Goal: Information Seeking & Learning: Learn about a topic

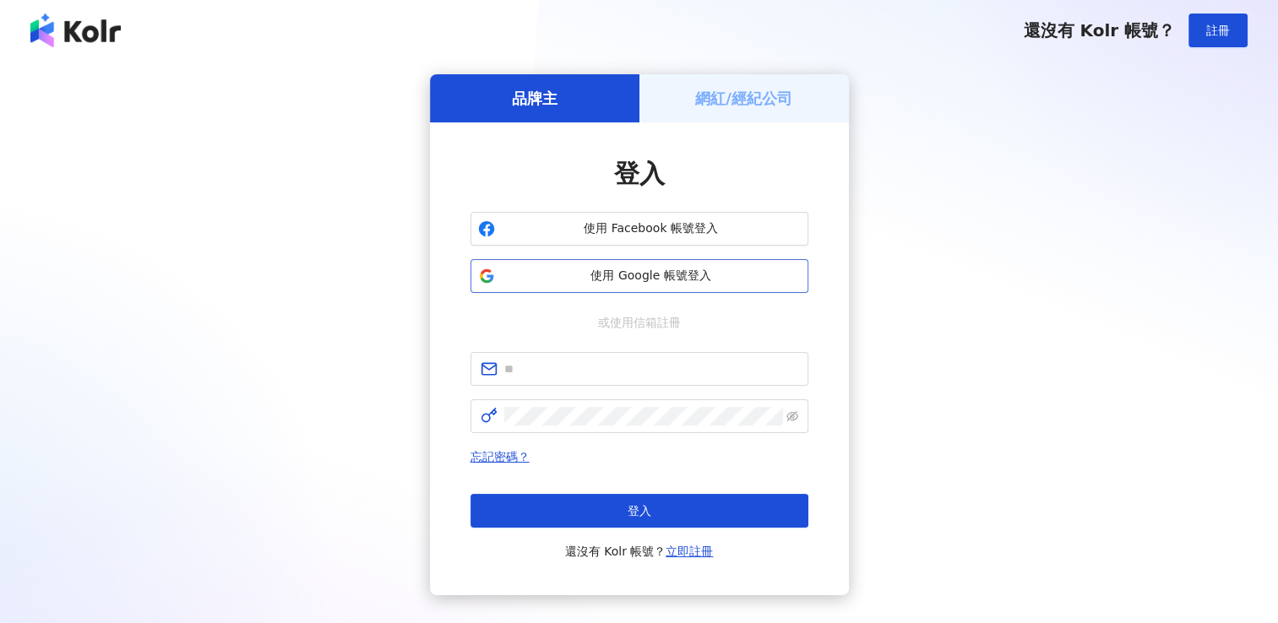
click at [679, 269] on span "使用 Google 帳號登入" at bounding box center [651, 276] width 299 height 17
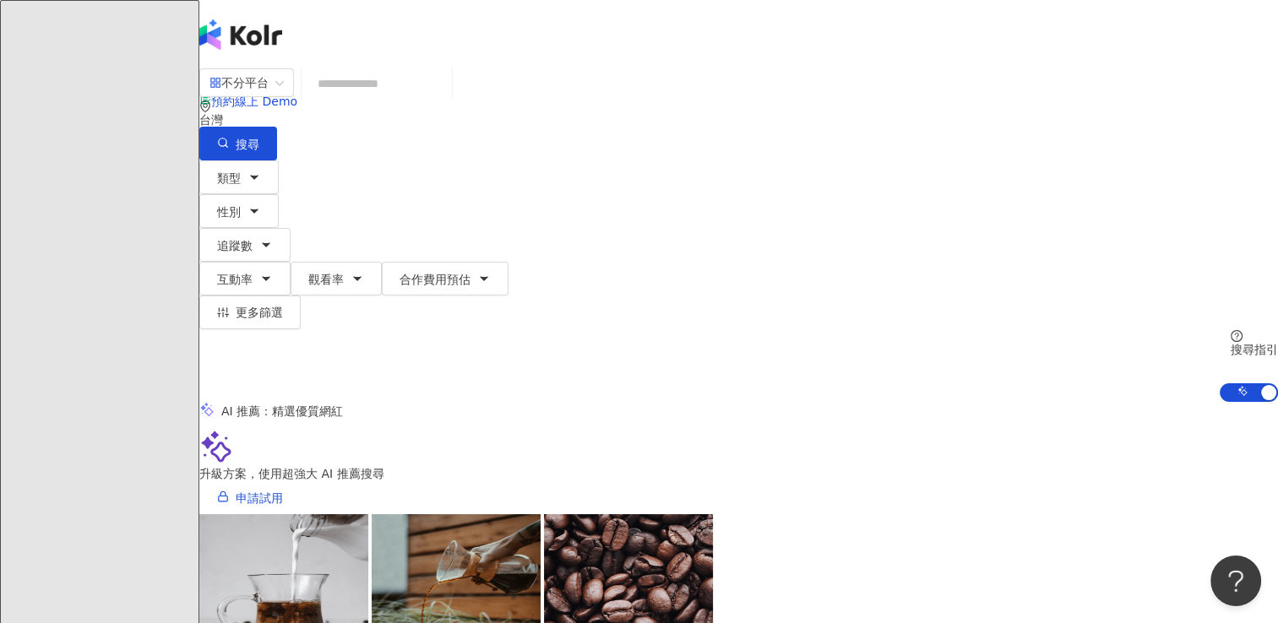
click at [445, 92] on input "search" at bounding box center [376, 84] width 137 height 32
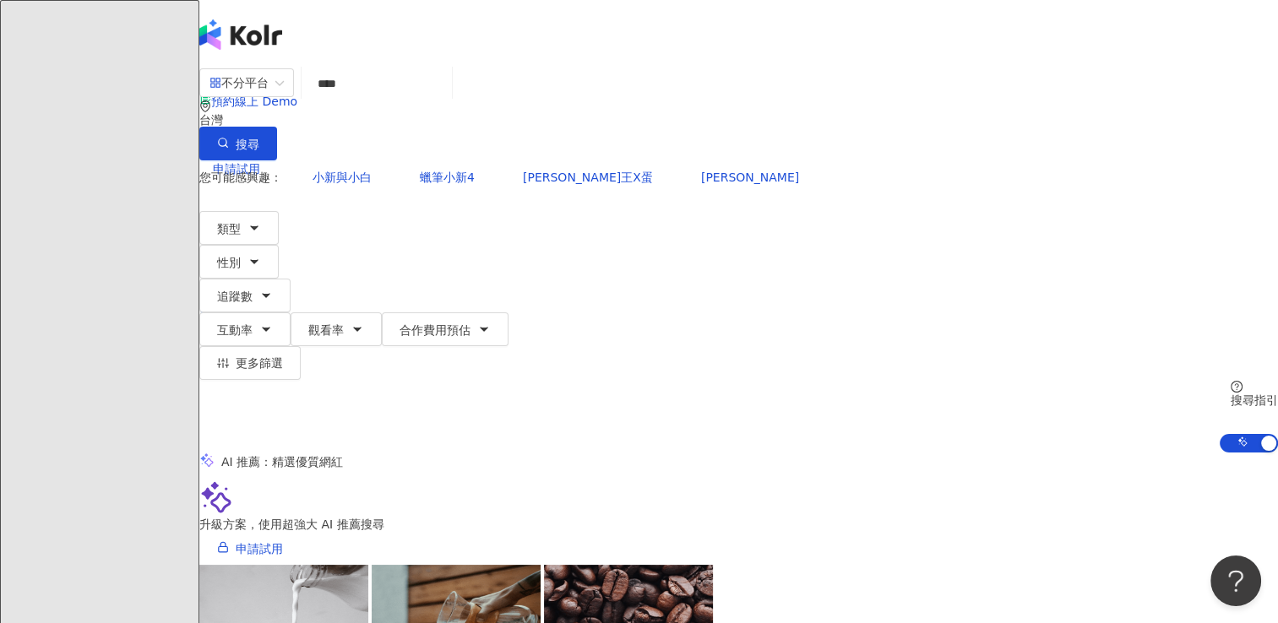
type input "***"
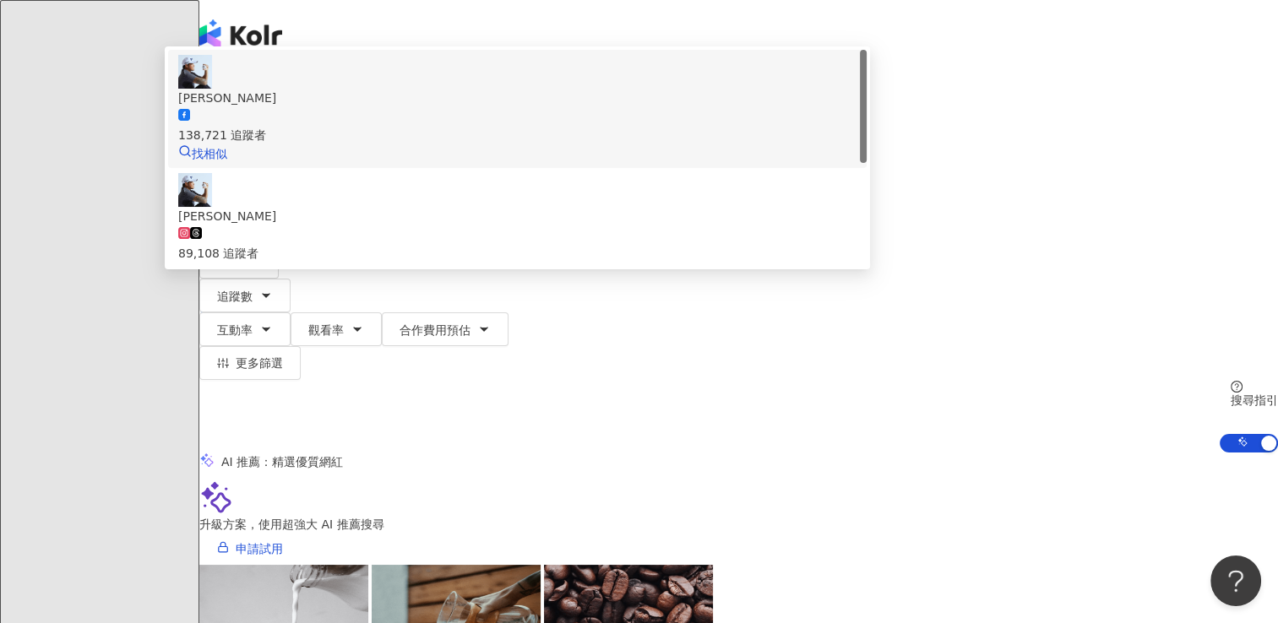
click at [572, 144] on div "138,721 追蹤者" at bounding box center [517, 125] width 678 height 37
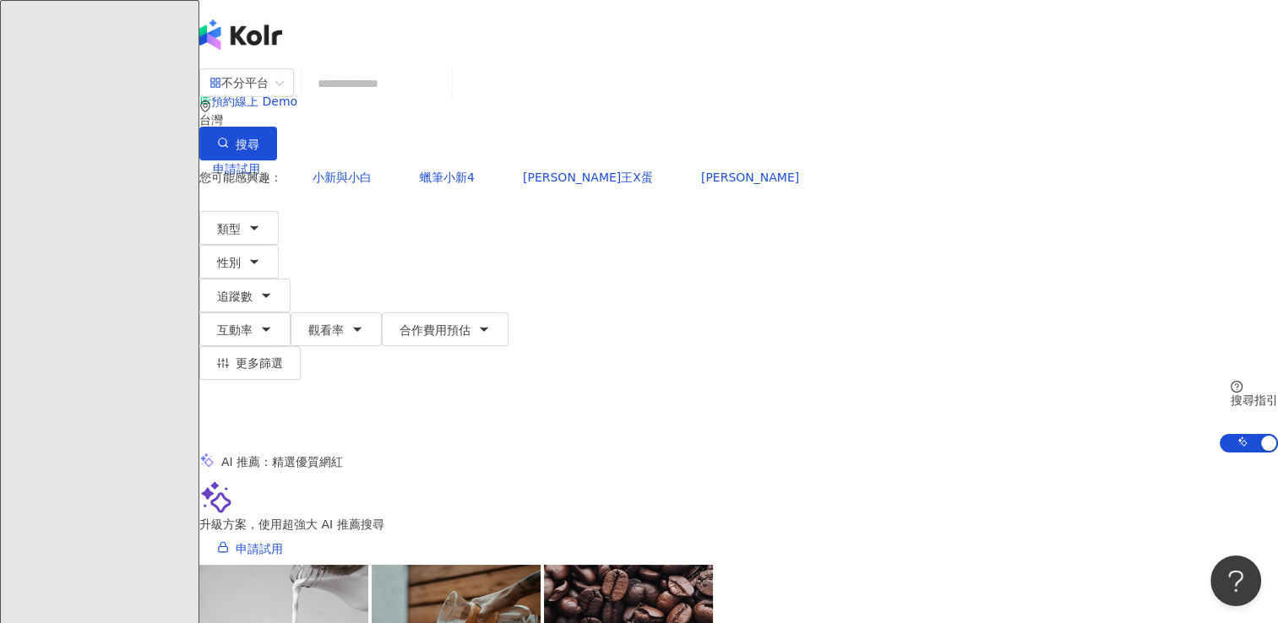
click at [445, 100] on input "search" at bounding box center [376, 84] width 137 height 32
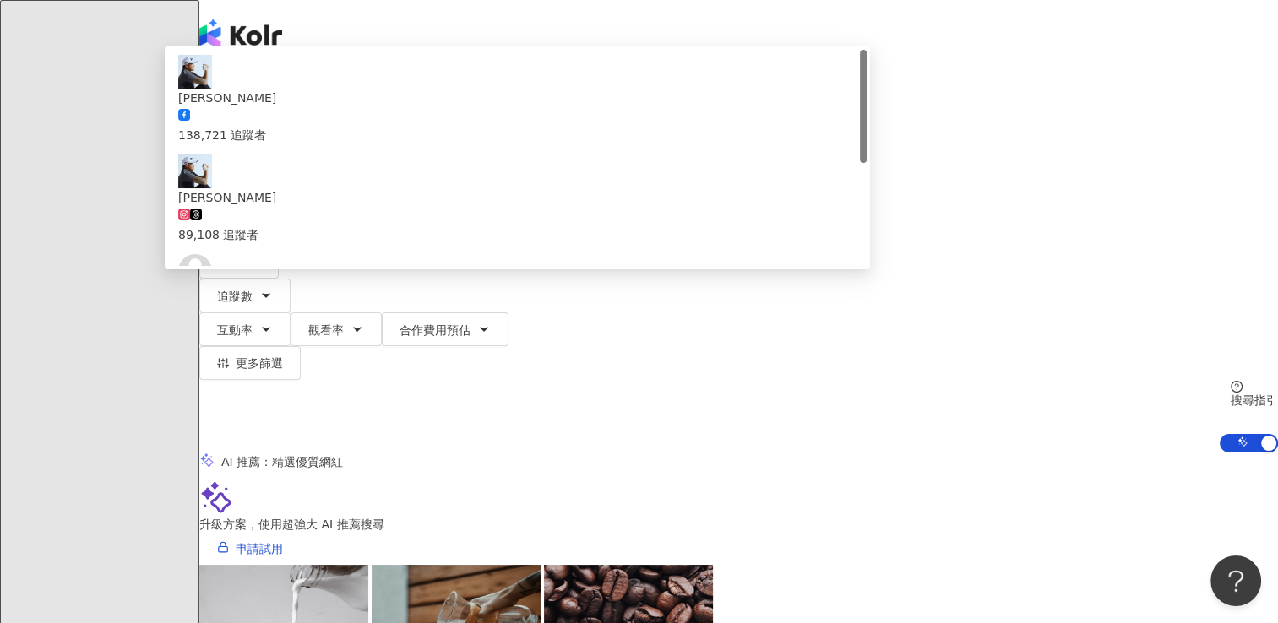
type input "***"
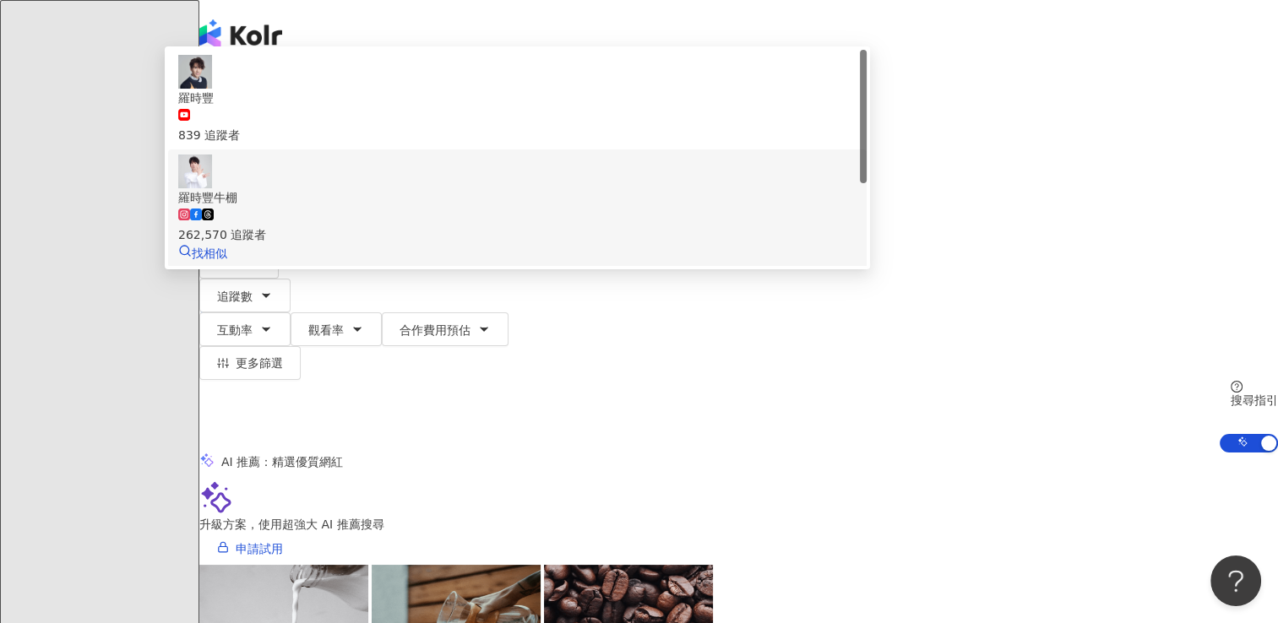
click at [537, 207] on span "羅時豐牛棚" at bounding box center [517, 197] width 678 height 19
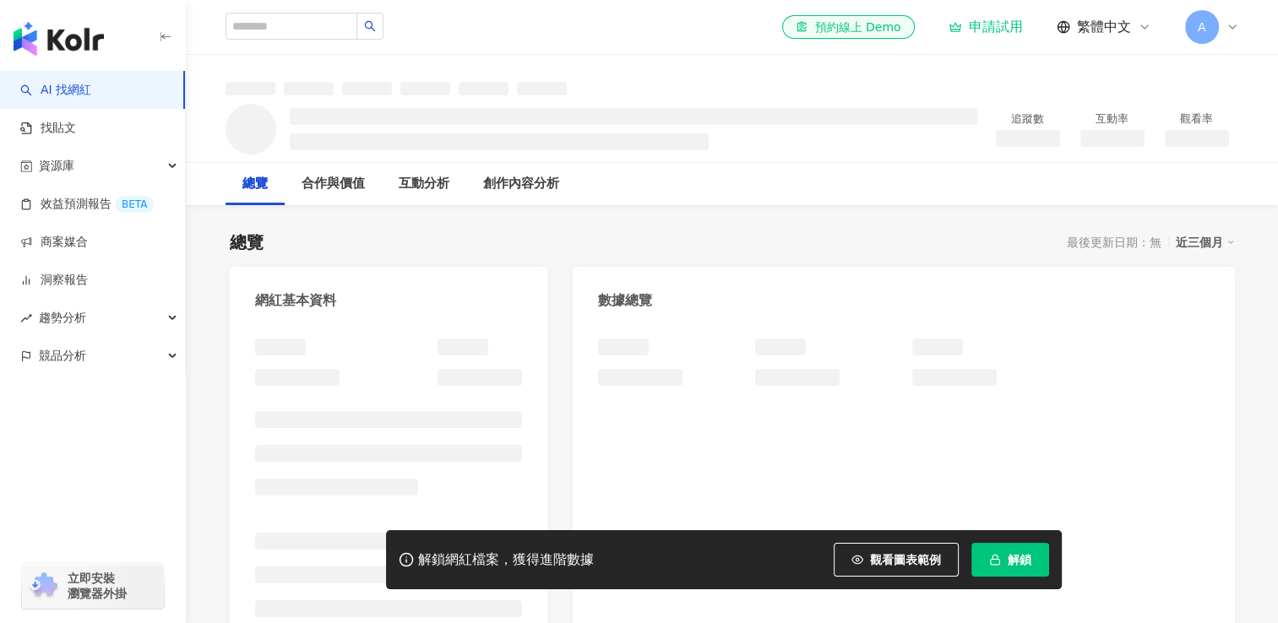
click at [931, 553] on span "觀看圖表範例" at bounding box center [905, 560] width 71 height 14
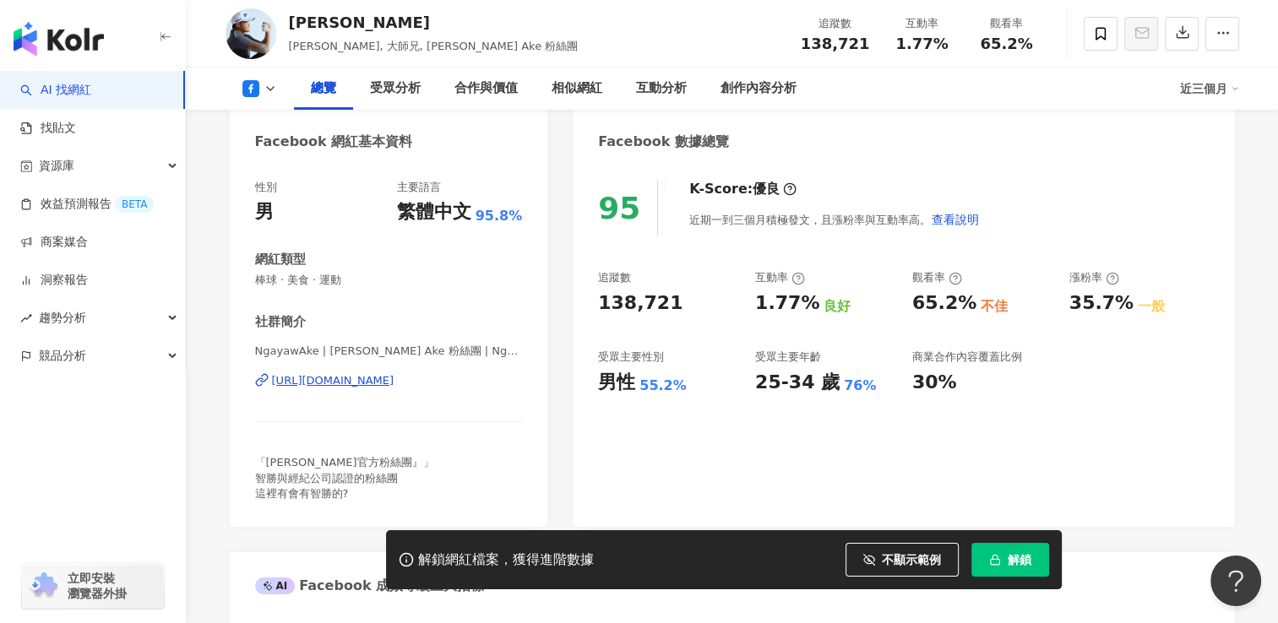
scroll to position [169, 0]
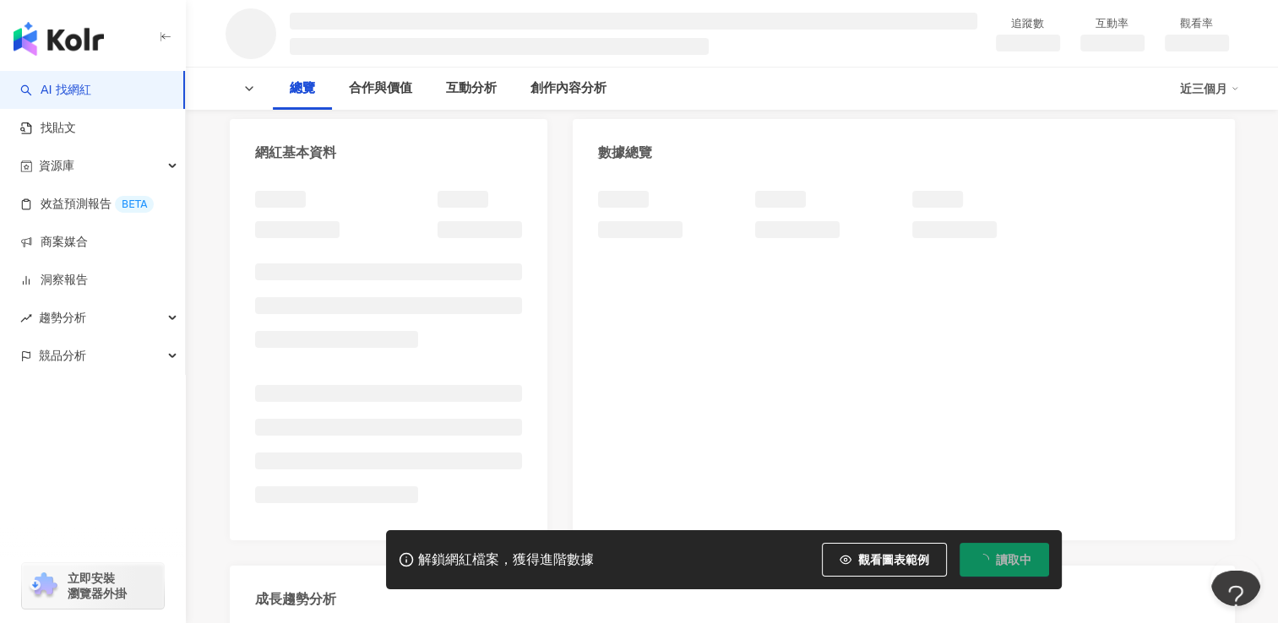
scroll to position [169, 0]
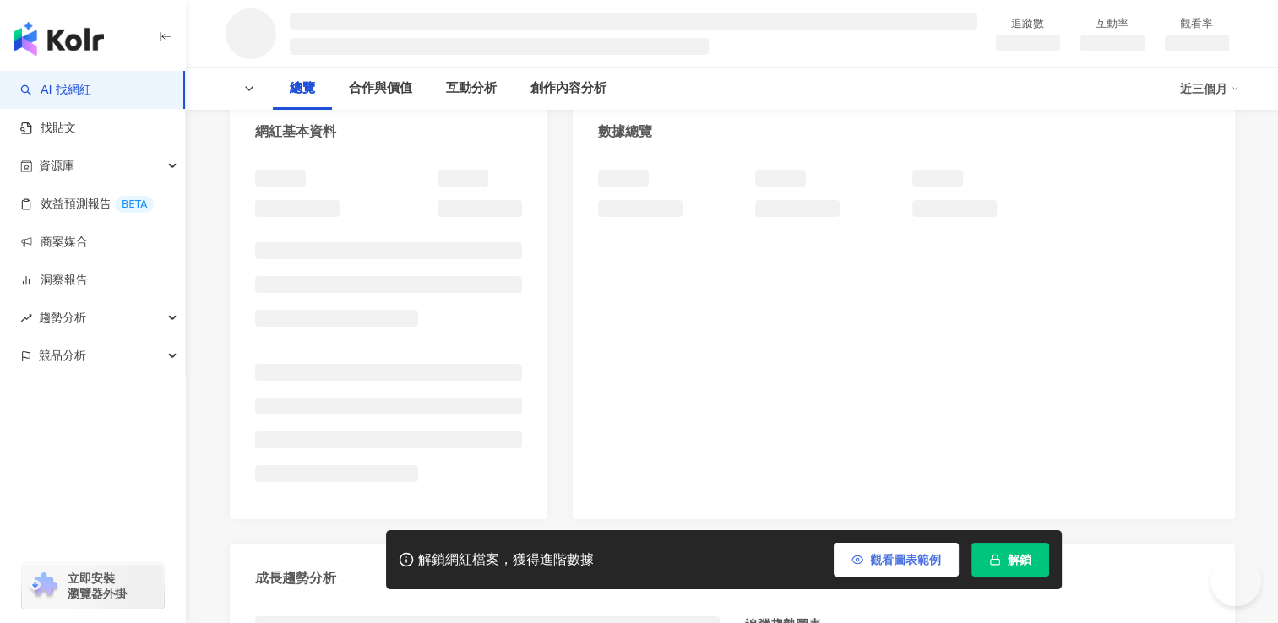
click at [882, 557] on span "觀看圖表範例" at bounding box center [905, 560] width 71 height 14
click at [917, 559] on span "觀看圖表範例" at bounding box center [905, 560] width 71 height 14
